Goal: Complete application form: Complete application form

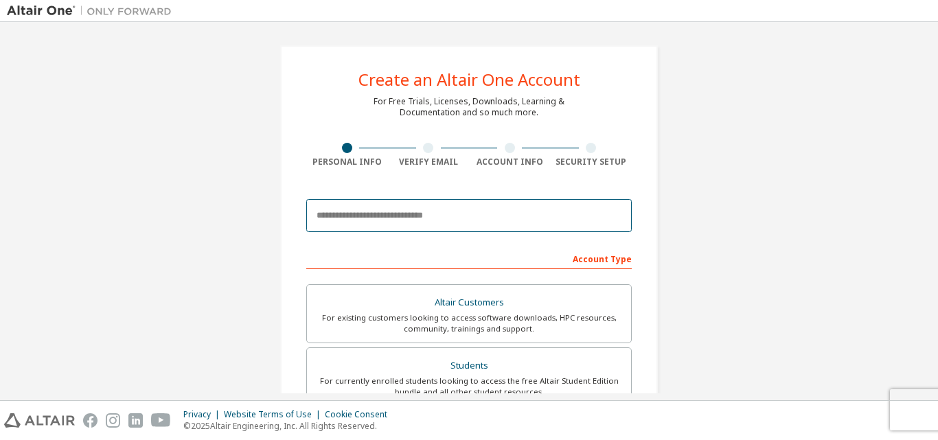
click at [494, 224] on input "email" at bounding box center [468, 215] width 325 height 33
click at [367, 217] on input "*****" at bounding box center [468, 215] width 325 height 33
click at [388, 218] on input "*****" at bounding box center [468, 215] width 325 height 33
type input "**********"
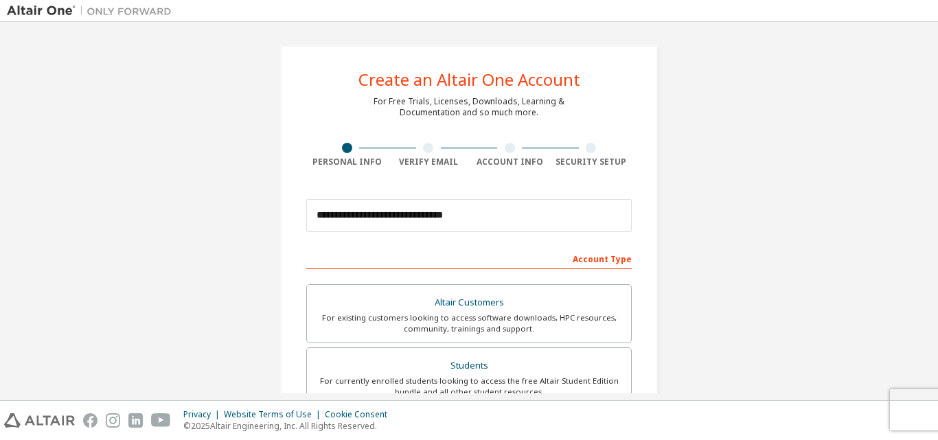
click at [607, 259] on div "Account Type" at bounding box center [468, 258] width 325 height 22
click at [531, 259] on div "Account Type" at bounding box center [468, 258] width 325 height 22
click at [566, 265] on div "Account Type" at bounding box center [468, 258] width 325 height 22
click at [572, 262] on div "Account Type" at bounding box center [468, 258] width 325 height 22
click at [446, 261] on div "Account Type" at bounding box center [468, 258] width 325 height 22
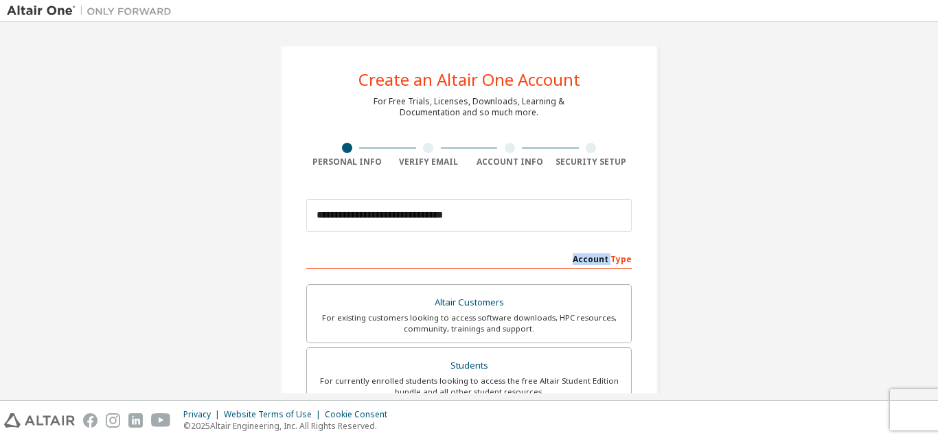
click at [446, 261] on div "Account Type" at bounding box center [468, 258] width 325 height 22
drag, startPoint x: 446, startPoint y: 261, endPoint x: 452, endPoint y: 259, distance: 7.0
click at [450, 259] on div "Account Type" at bounding box center [468, 258] width 325 height 22
click at [619, 262] on div "Account Type" at bounding box center [468, 258] width 325 height 22
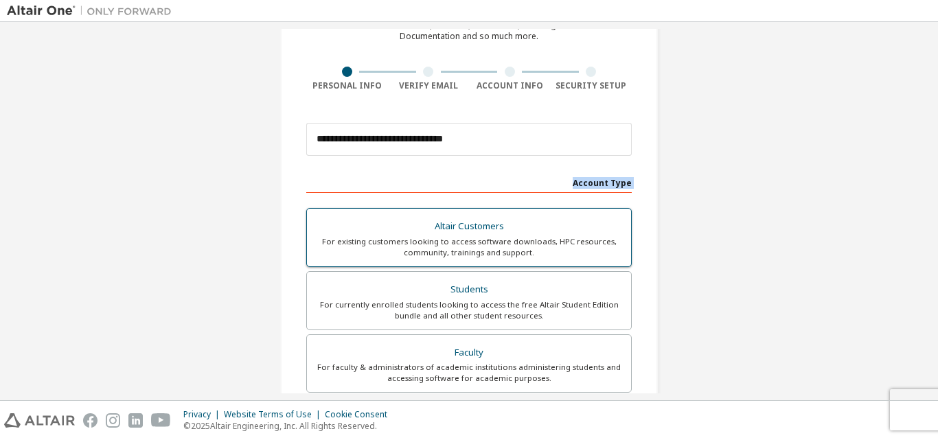
scroll to position [137, 0]
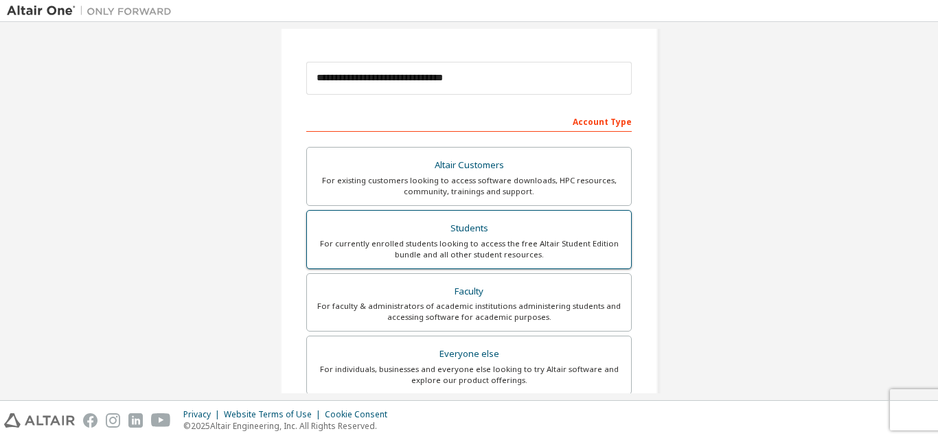
click at [527, 242] on div "For currently enrolled students looking to access the free Altair Student Editi…" at bounding box center [469, 249] width 308 height 22
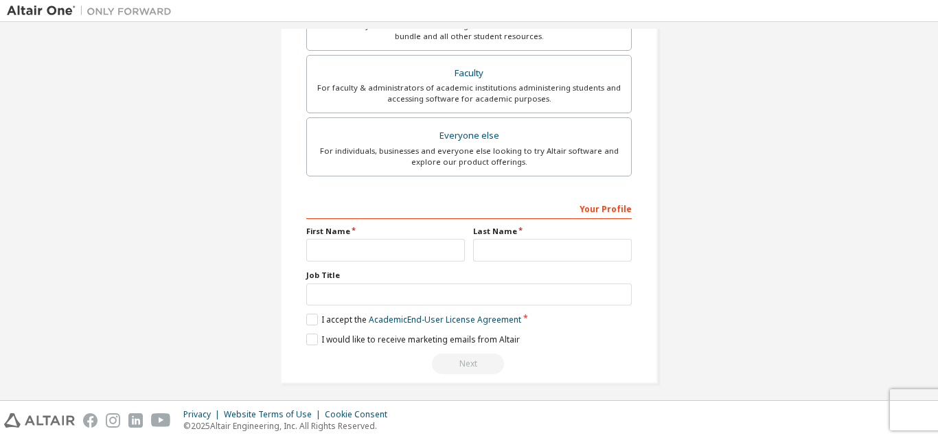
scroll to position [362, 0]
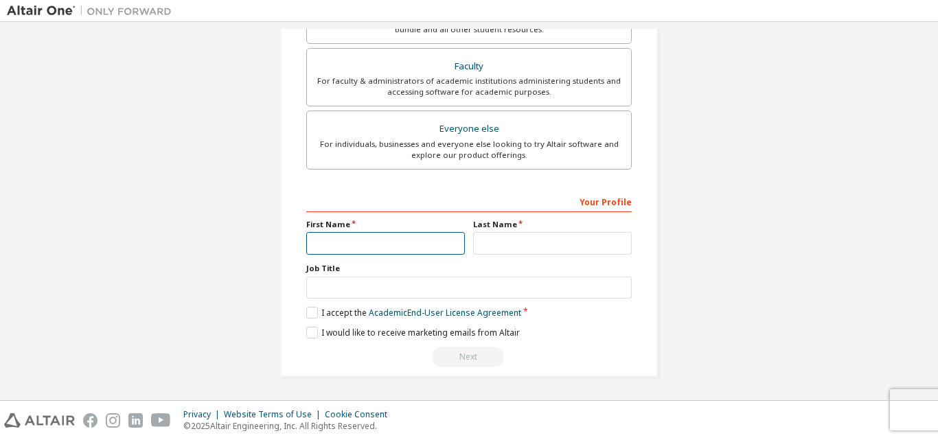
click at [397, 235] on input "text" at bounding box center [385, 243] width 159 height 23
type input "******"
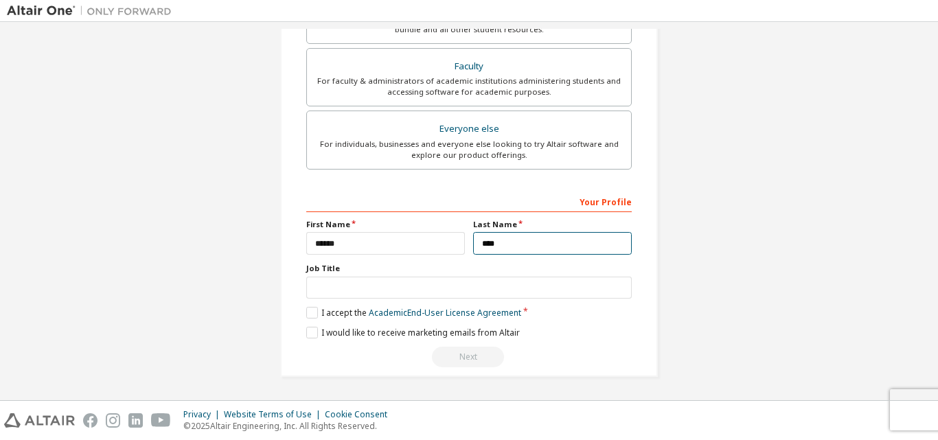
type input "****"
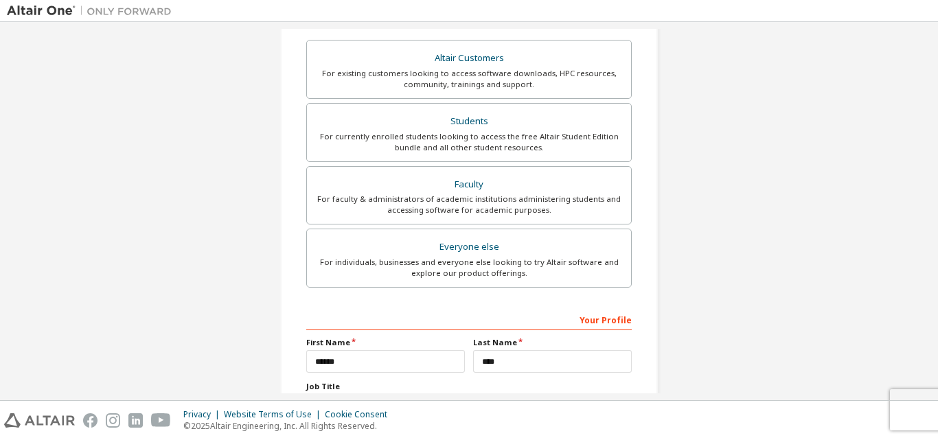
scroll to position [225, 0]
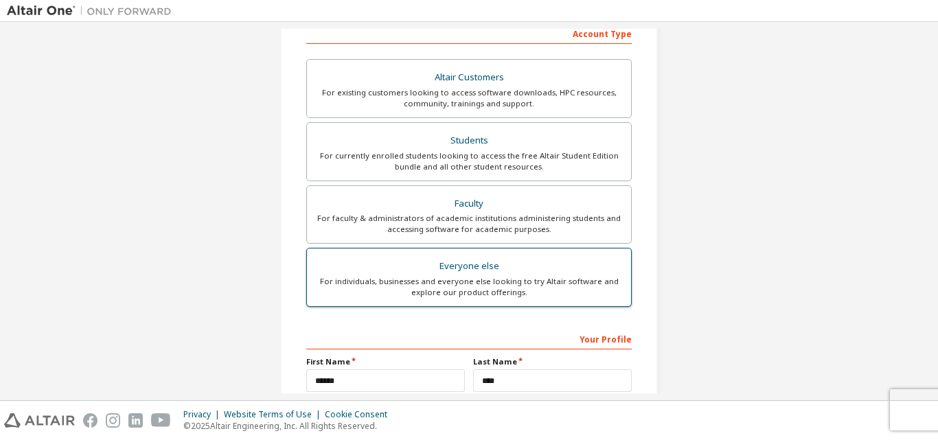
click at [485, 275] on label "Everyone else For individuals, businesses and everyone else looking to try Alta…" at bounding box center [468, 277] width 325 height 59
click at [540, 279] on div "For individuals, businesses and everyone else looking to try Altair software an…" at bounding box center [469, 287] width 308 height 22
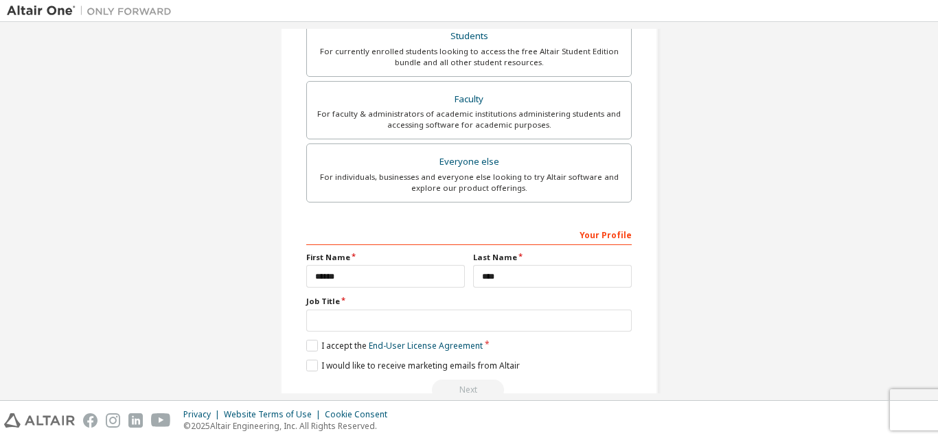
scroll to position [362, 0]
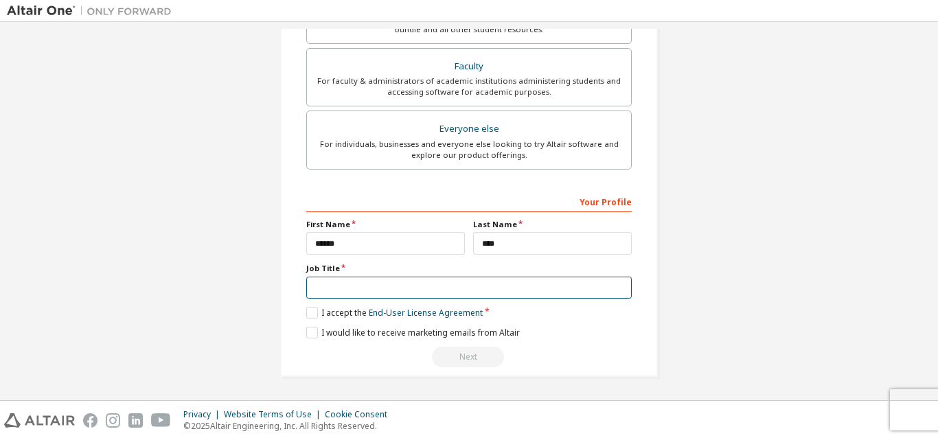
click at [364, 288] on input "text" at bounding box center [468, 288] width 325 height 23
type input "*******"
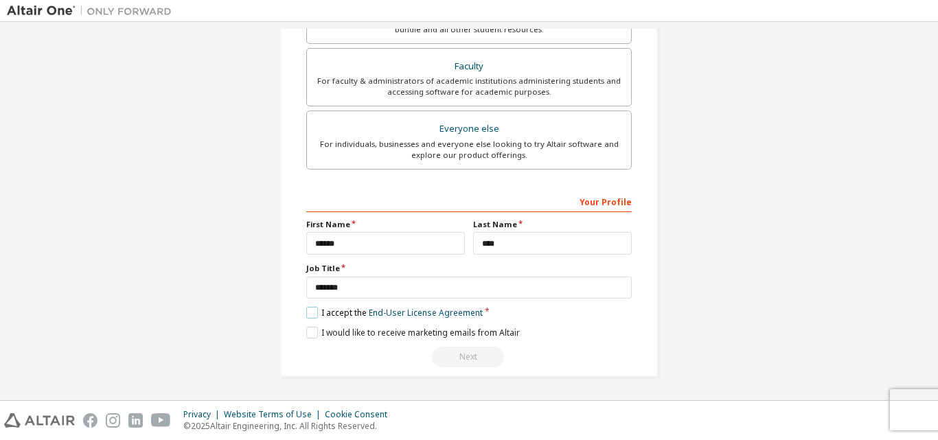
click at [307, 316] on label "I accept the End-User License Agreement" at bounding box center [394, 313] width 176 height 12
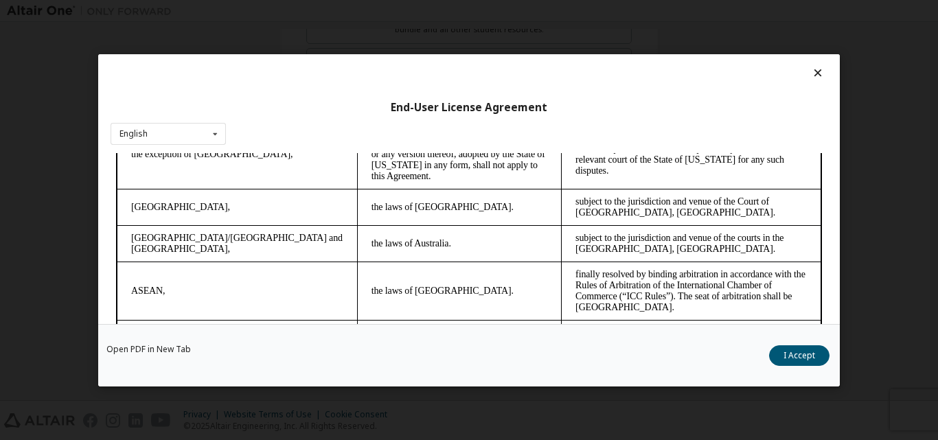
scroll to position [3729, 0]
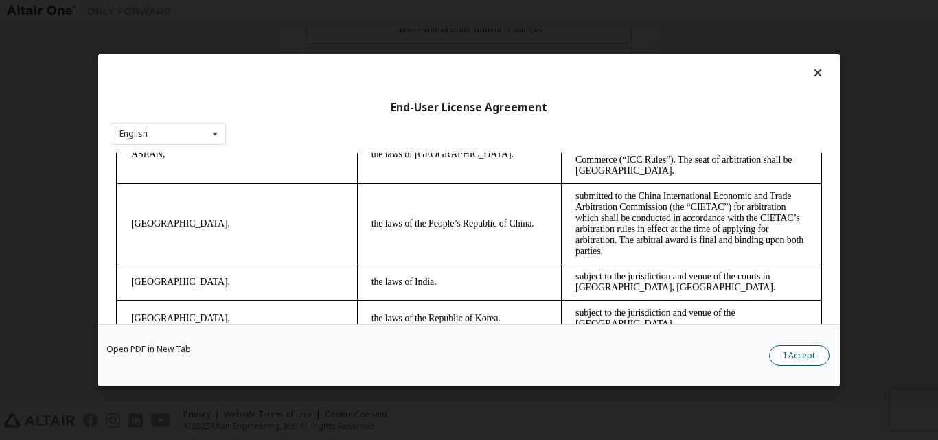
click at [794, 354] on button "I Accept" at bounding box center [799, 355] width 60 height 21
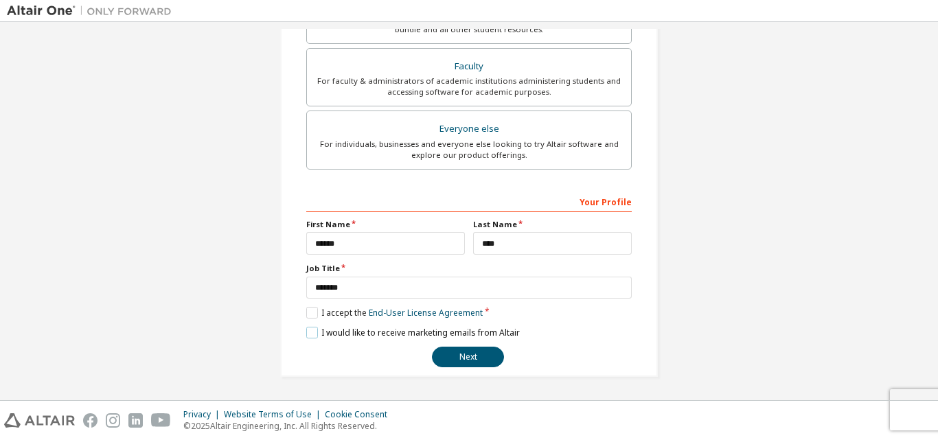
drag, startPoint x: 310, startPoint y: 329, endPoint x: 336, endPoint y: 347, distance: 32.6
click at [310, 327] on label "I would like to receive marketing emails from Altair" at bounding box center [412, 333] width 213 height 12
click at [463, 356] on button "Next" at bounding box center [468, 357] width 72 height 21
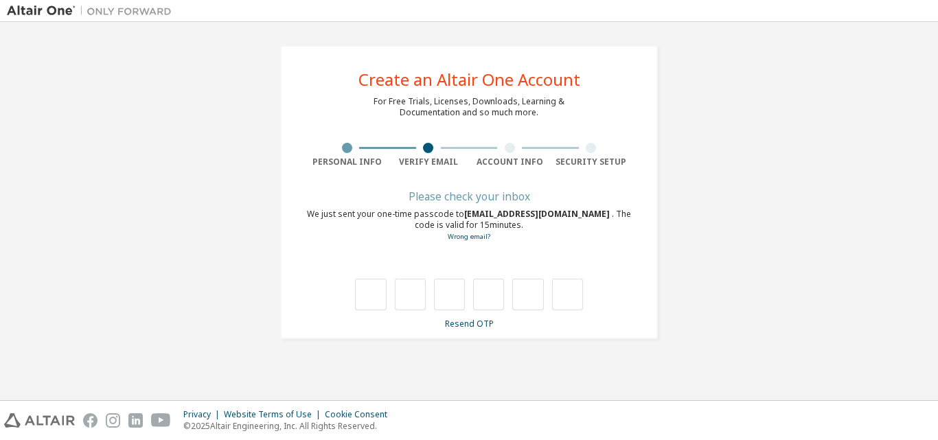
scroll to position [0, 0]
type input "*"
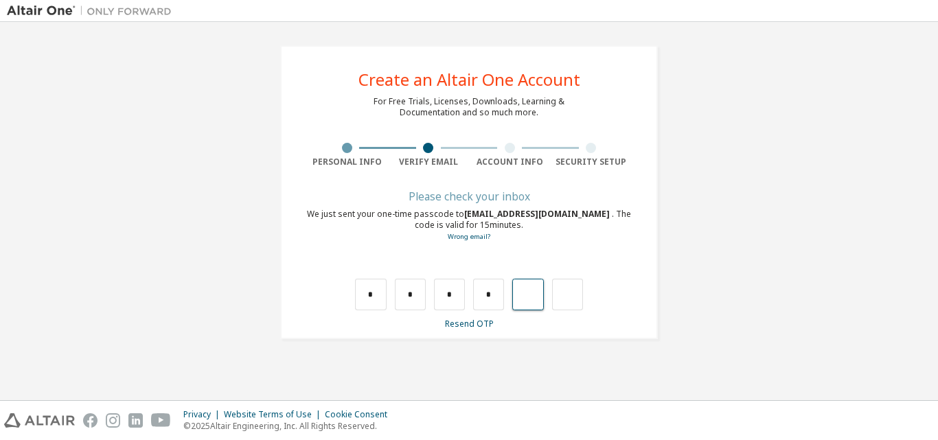
type input "*"
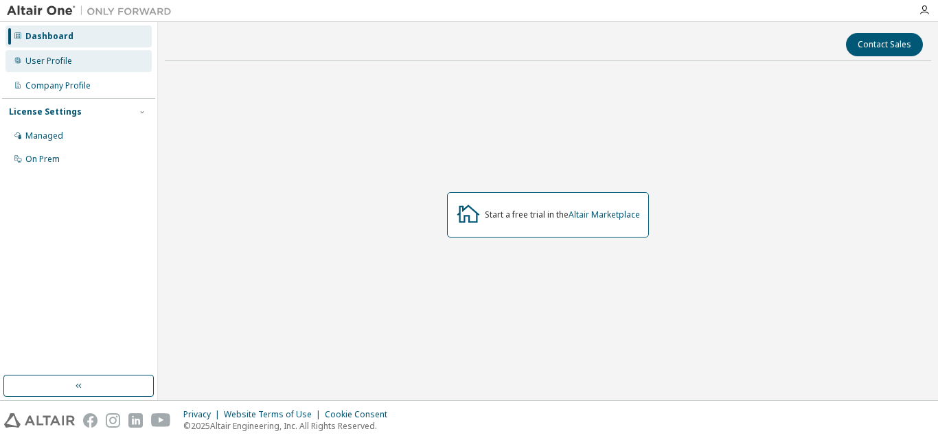
click at [74, 62] on div "User Profile" at bounding box center [78, 61] width 146 height 22
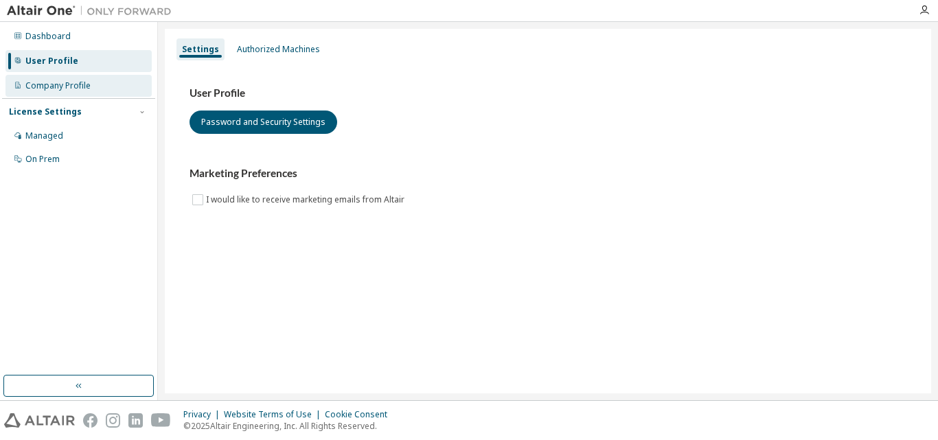
click at [91, 79] on div "Company Profile" at bounding box center [78, 86] width 146 height 22
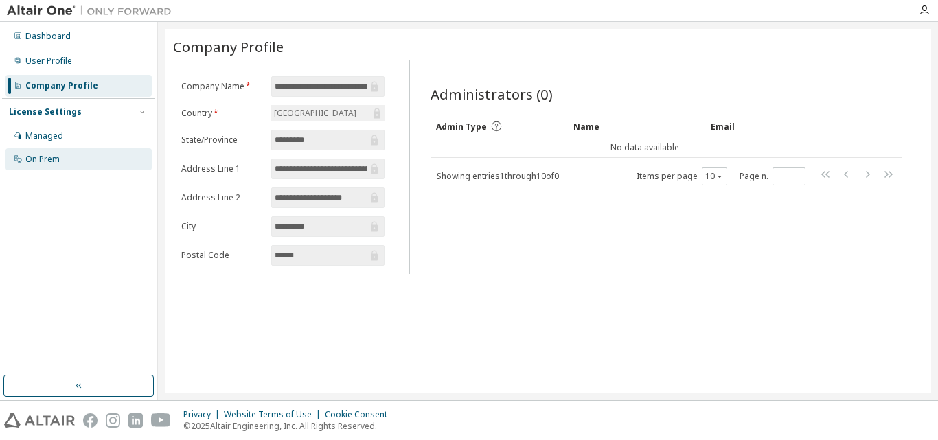
click at [50, 156] on div "On Prem" at bounding box center [42, 159] width 34 height 11
